Goal: Task Accomplishment & Management: Use online tool/utility

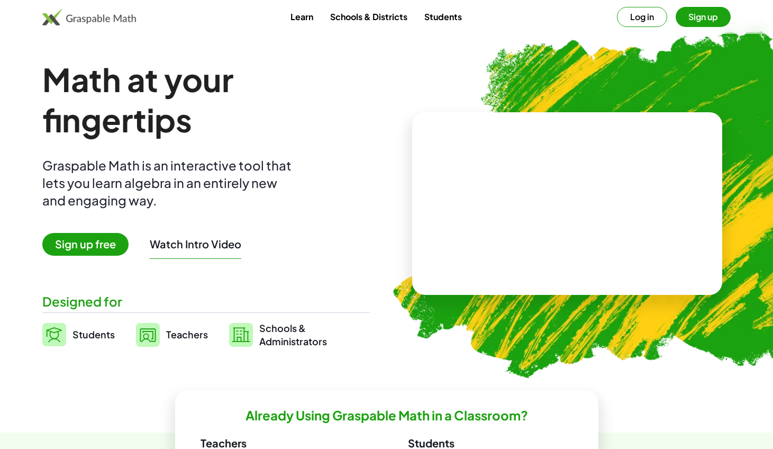
click at [650, 16] on button "Log in" at bounding box center [642, 17] width 50 height 20
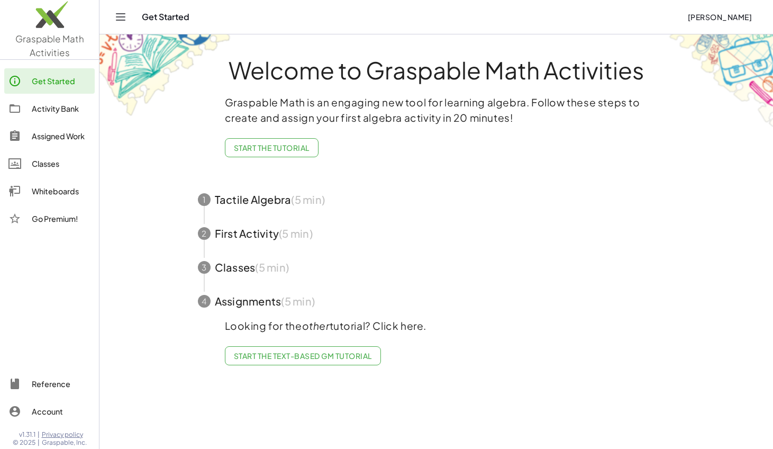
click at [259, 196] on span "button" at bounding box center [436, 200] width 503 height 34
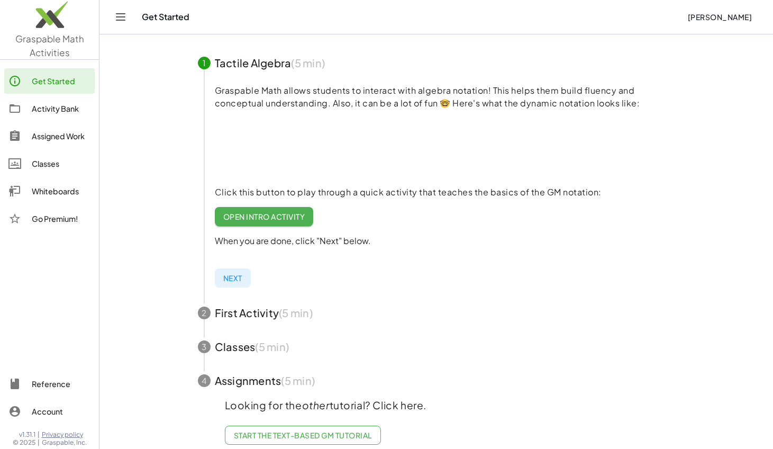
scroll to position [106, 0]
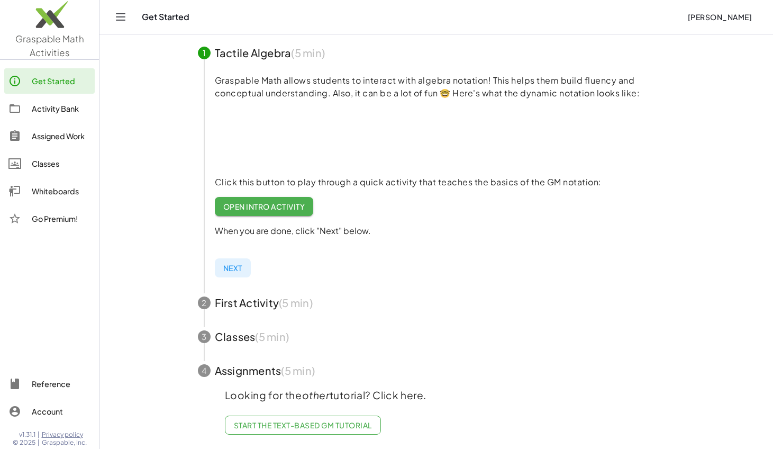
click at [251, 206] on span "Open Intro Activity" at bounding box center [264, 207] width 82 height 10
click at [233, 268] on span "Next" at bounding box center [232, 268] width 19 height 10
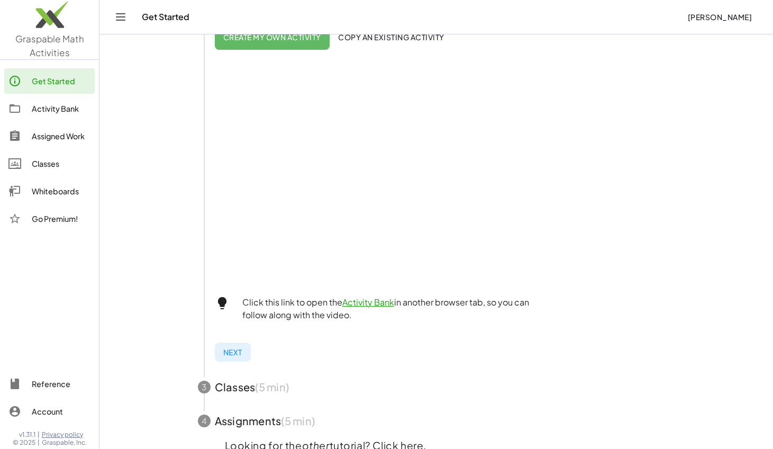
scroll to position [283, 0]
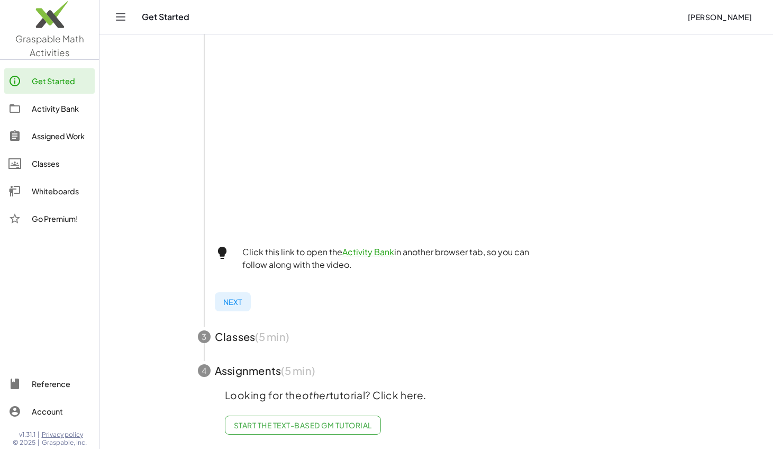
click at [237, 301] on span "Next" at bounding box center [232, 302] width 19 height 10
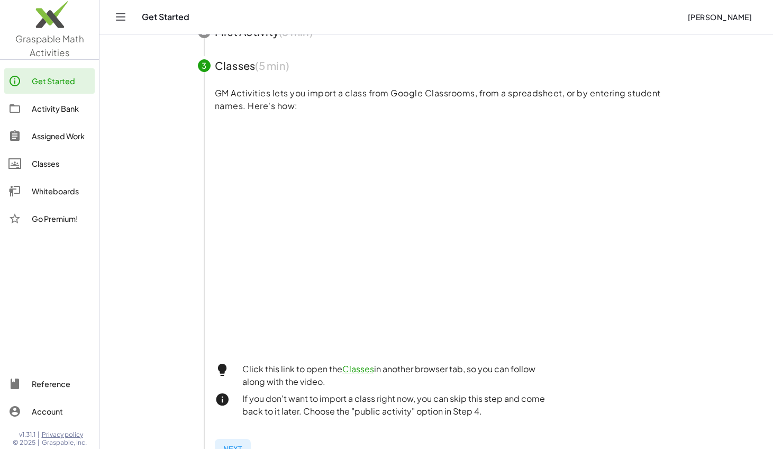
scroll to position [141, 0]
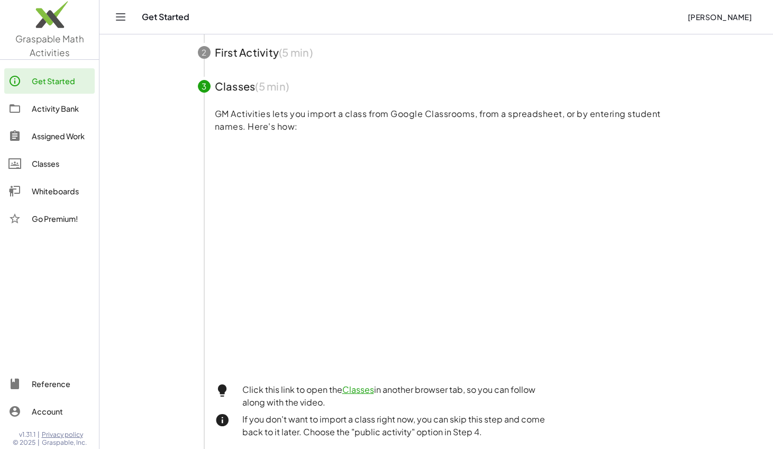
click at [120, 16] on icon "Toggle navigation" at bounding box center [120, 17] width 9 height 6
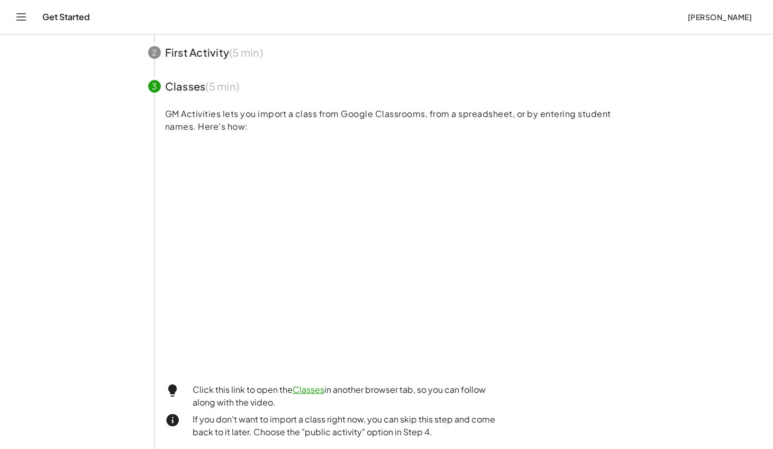
click at [22, 16] on icon "Toggle navigation" at bounding box center [21, 17] width 13 height 13
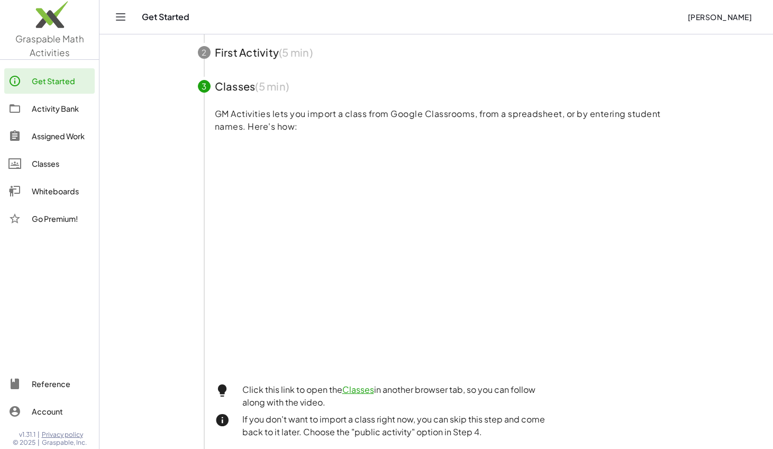
scroll to position [0, 0]
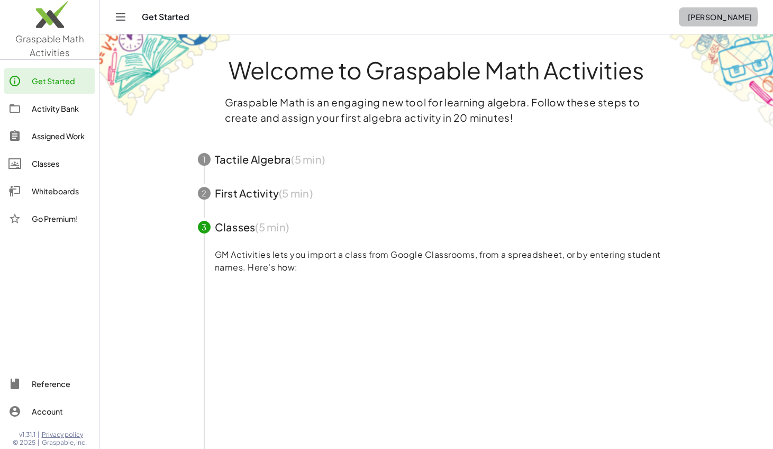
click at [719, 16] on span "[PERSON_NAME]" at bounding box center [719, 17] width 65 height 10
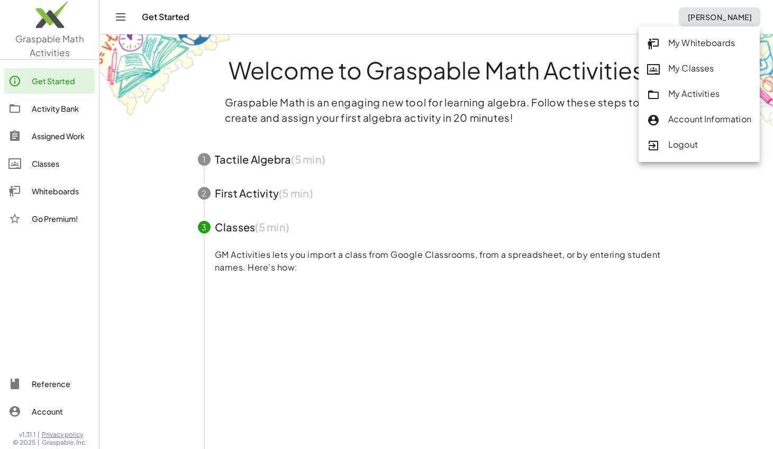
click at [683, 41] on div "My Whiteboards" at bounding box center [699, 44] width 104 height 14
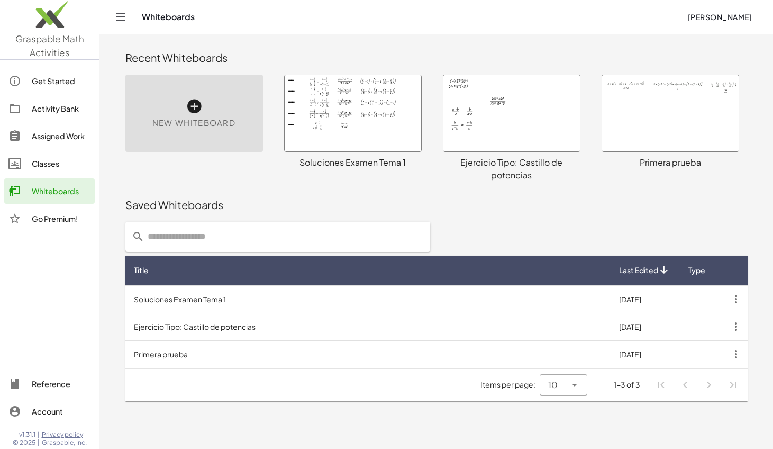
click at [193, 107] on icon at bounding box center [194, 106] width 17 height 17
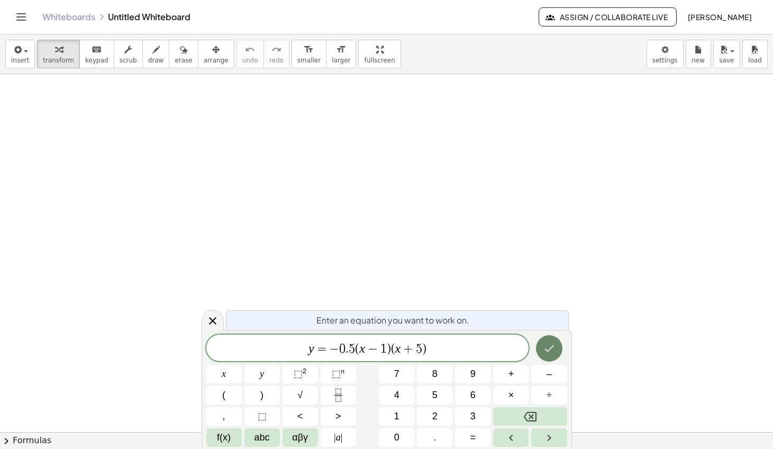
click at [550, 350] on icon "Done" at bounding box center [549, 348] width 13 height 13
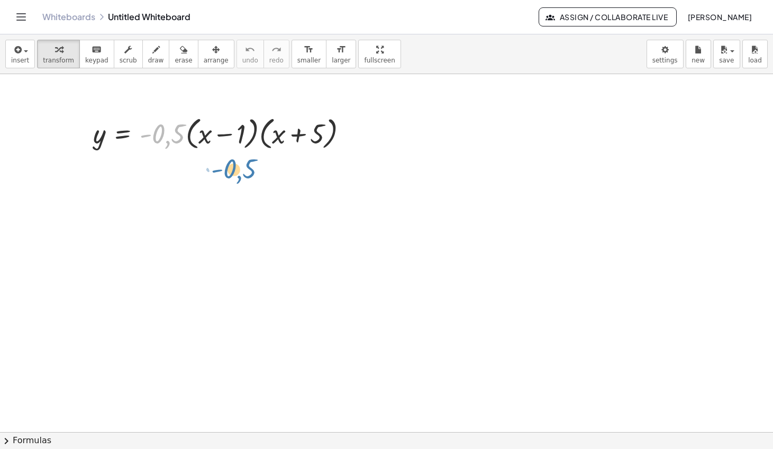
drag, startPoint x: 164, startPoint y: 133, endPoint x: 235, endPoint y: 168, distance: 79.5
drag, startPoint x: 170, startPoint y: 137, endPoint x: 232, endPoint y: 165, distance: 68.2
click at [232, 165] on div "· - 0,5 y = · - 0,5 · ( + x − 1 ) · ( + x + 5 )" at bounding box center [386, 431] width 773 height 715
click at [259, 135] on div at bounding box center [225, 133] width 274 height 40
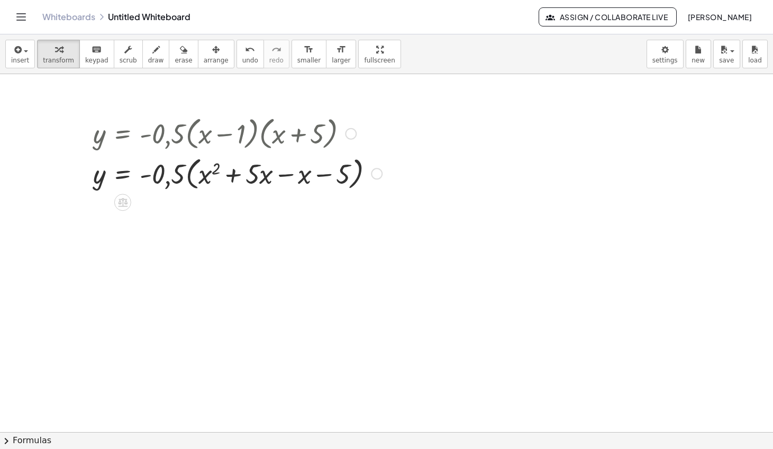
click at [284, 173] on div at bounding box center [238, 173] width 300 height 40
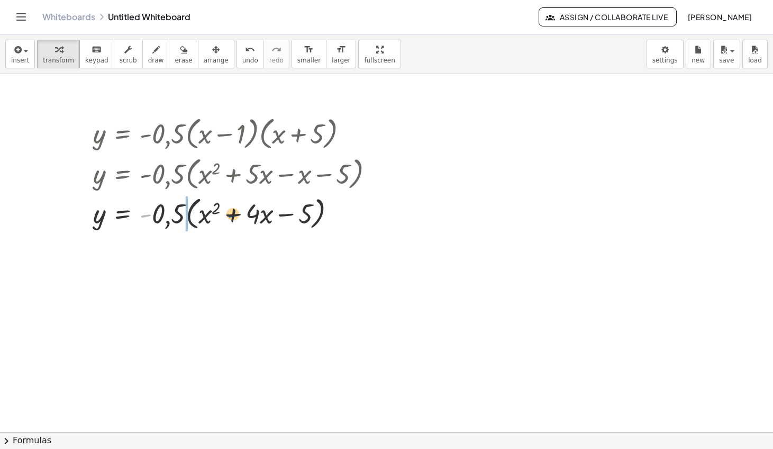
drag, startPoint x: 147, startPoint y: 218, endPoint x: 235, endPoint y: 218, distance: 87.8
click at [235, 218] on div at bounding box center [238, 213] width 300 height 40
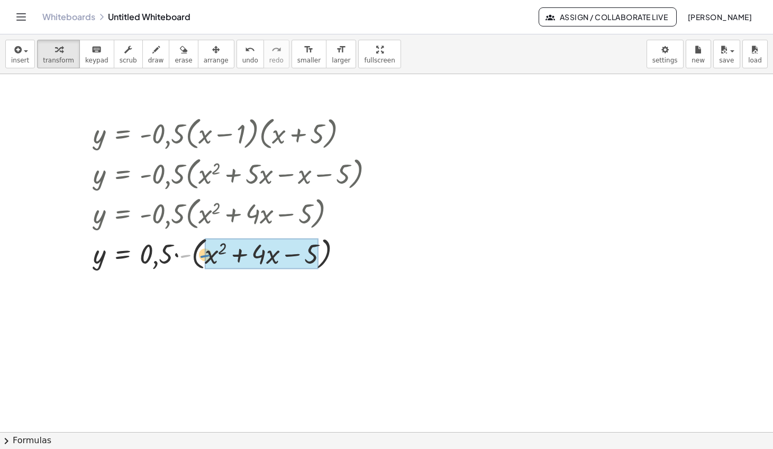
drag, startPoint x: 184, startPoint y: 257, endPoint x: 204, endPoint y: 257, distance: 19.6
click at [204, 257] on div at bounding box center [238, 253] width 300 height 40
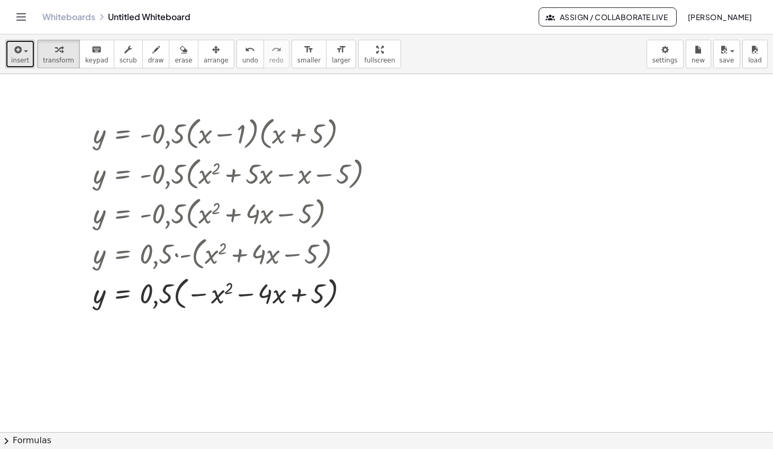
click at [25, 55] on div "button" at bounding box center [20, 49] width 18 height 13
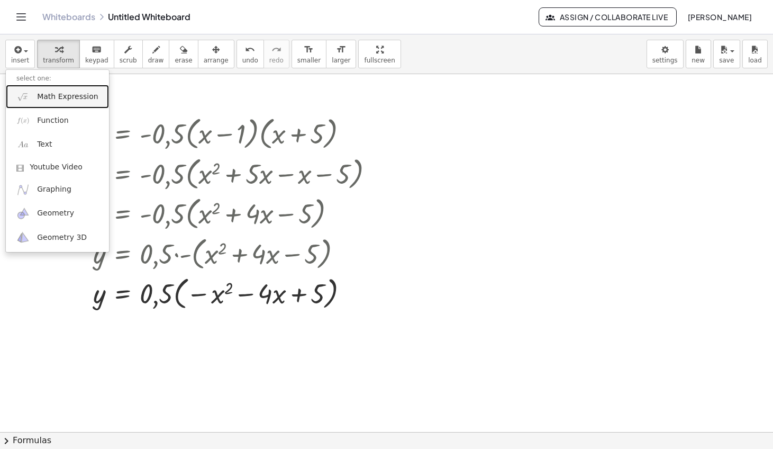
click at [65, 99] on span "Math Expression" at bounding box center [67, 97] width 61 height 11
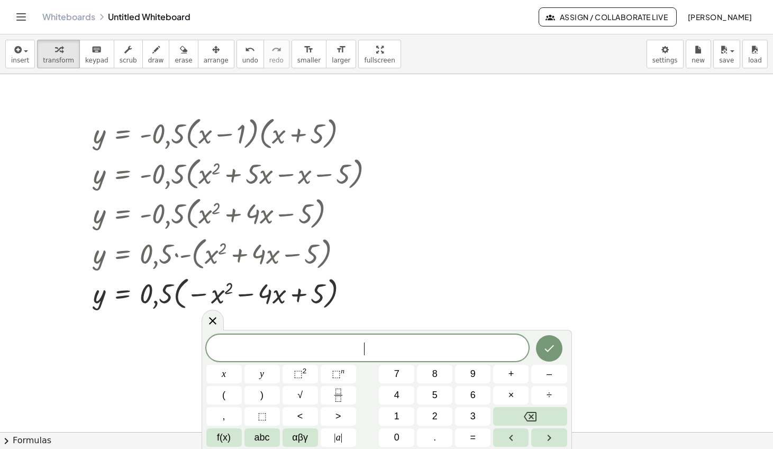
click at [341, 329] on div at bounding box center [386, 431] width 773 height 715
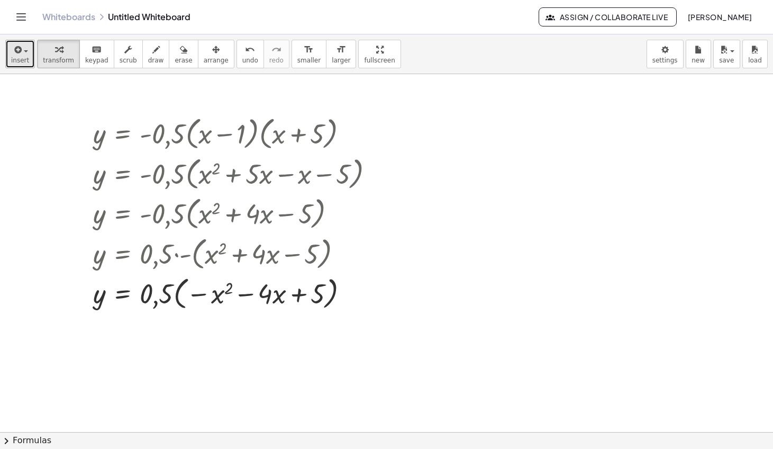
click at [26, 50] on span "button" at bounding box center [26, 51] width 4 height 2
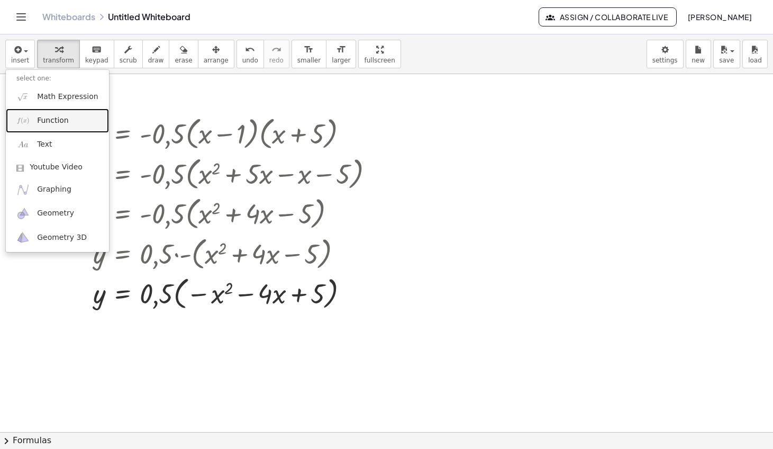
click at [60, 122] on span "Function" at bounding box center [53, 120] width 32 height 11
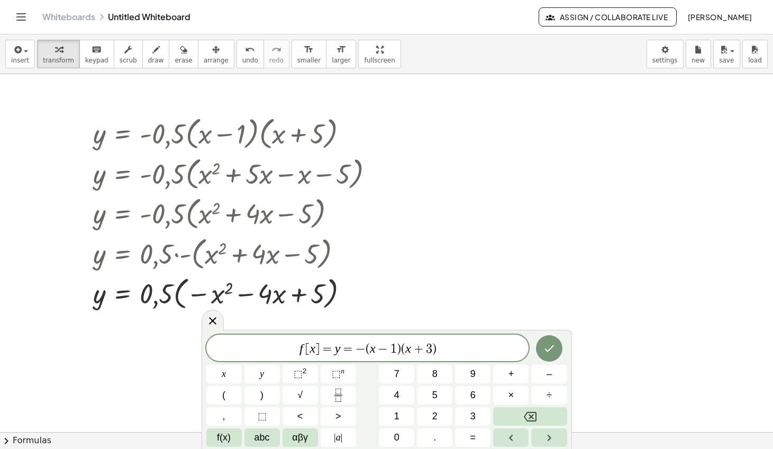
click at [354, 349] on span "=" at bounding box center [347, 348] width 15 height 13
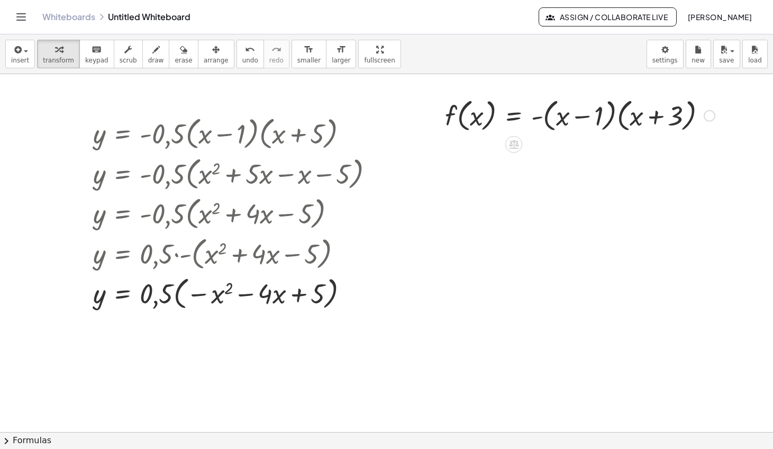
click at [598, 114] on div at bounding box center [580, 115] width 280 height 40
click at [614, 120] on div at bounding box center [580, 115] width 280 height 40
click at [614, 120] on div at bounding box center [586, 115] width 293 height 40
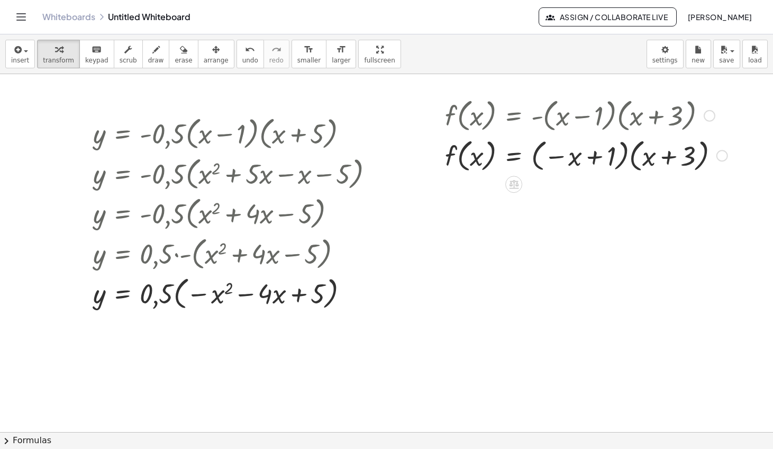
click at [631, 158] on div at bounding box center [586, 155] width 293 height 40
click at [631, 158] on div at bounding box center [584, 155] width 289 height 40
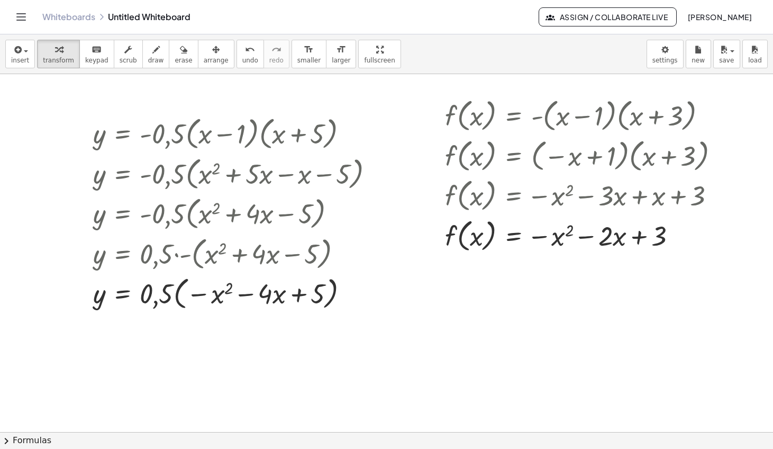
click at [574, 293] on div at bounding box center [386, 431] width 773 height 715
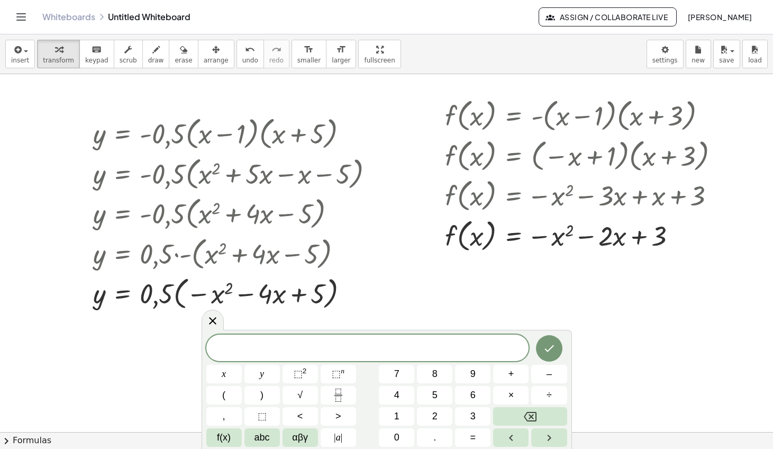
click at [610, 285] on div at bounding box center [386, 431] width 773 height 715
